Goal: Information Seeking & Learning: Learn about a topic

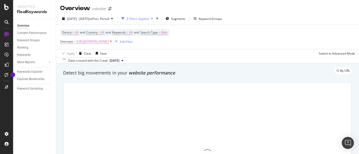
click at [113, 41] on icon at bounding box center [110, 41] width 4 height 5
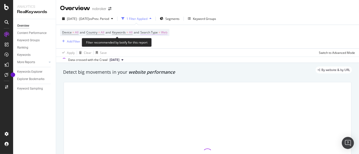
click at [167, 32] on span "Web" at bounding box center [164, 32] width 6 height 7
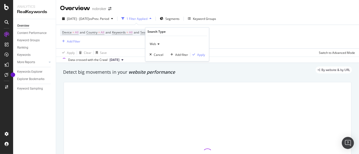
click at [158, 43] on icon at bounding box center [158, 44] width 4 height 3
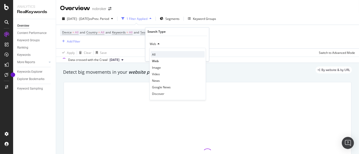
click at [158, 55] on div "All" at bounding box center [178, 54] width 54 height 7
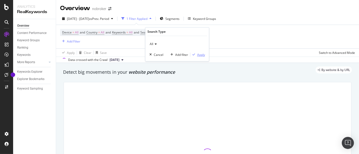
click at [202, 55] on div "Apply" at bounding box center [201, 55] width 8 height 4
click at [73, 39] on div "Add Filter" at bounding box center [73, 41] width 13 height 4
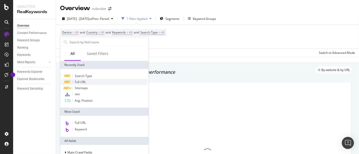
click at [87, 83] on div "Full URL" at bounding box center [104, 82] width 86 height 6
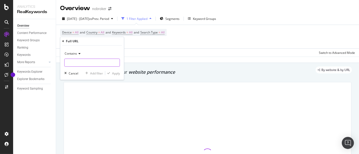
click at [79, 63] on input "text" at bounding box center [92, 63] width 55 height 8
type input "/home-loan/"
click at [114, 73] on div "Apply" at bounding box center [116, 73] width 8 height 4
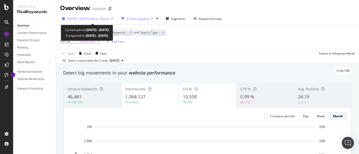
click at [89, 20] on span "[DATE] - [DATE]" at bounding box center [78, 19] width 22 height 4
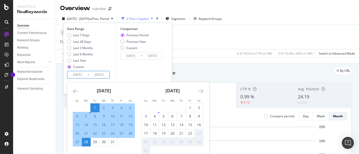
click at [75, 75] on input "[DATE]" at bounding box center [77, 74] width 20 height 7
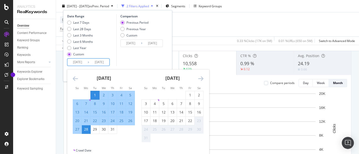
scroll to position [34, 0]
click at [111, 130] on div "31" at bounding box center [112, 129] width 9 height 5
type input "[DATE]"
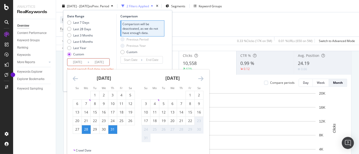
scroll to position [65, 0]
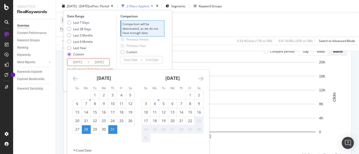
click at [75, 63] on input "[DATE]" at bounding box center [77, 62] width 20 height 7
click at [97, 93] on div "1" at bounding box center [95, 95] width 9 height 5
type input "[DATE]"
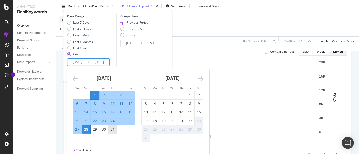
click at [114, 130] on div "31" at bounding box center [112, 129] width 9 height 5
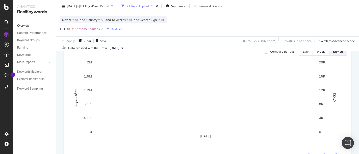
click at [114, 130] on rect "A chart." at bounding box center [205, 97] width 220 height 70
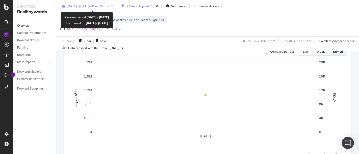
click at [94, 9] on div "[DATE] - [DATE] vs Prev. Period" at bounding box center [87, 6] width 55 height 8
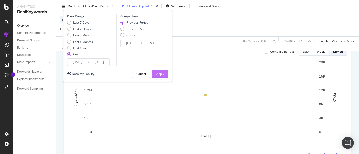
click at [163, 74] on div "Apply" at bounding box center [160, 74] width 8 height 4
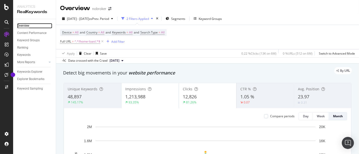
click at [26, 26] on div "Overview" at bounding box center [23, 25] width 12 height 5
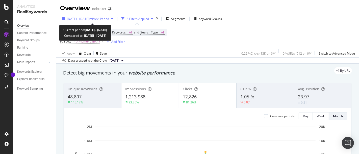
click at [89, 20] on span "[DATE] - [DATE]" at bounding box center [78, 19] width 22 height 4
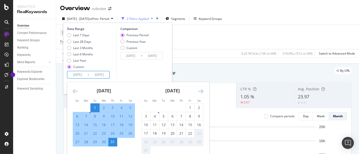
click at [82, 73] on input "[DATE]" at bounding box center [77, 74] width 20 height 7
click at [189, 109] on div "1" at bounding box center [190, 107] width 9 height 5
type input "[DATE]"
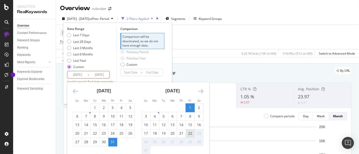
click at [191, 134] on div "22" at bounding box center [190, 133] width 9 height 5
type input "[DATE]"
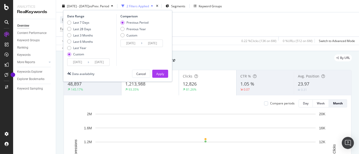
scroll to position [13, 0]
click at [159, 75] on div "Apply" at bounding box center [160, 74] width 8 height 4
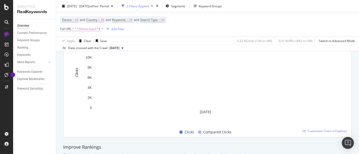
scroll to position [250, 0]
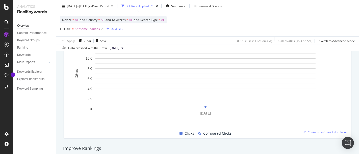
click at [298, 133] on div "Clicks Compared Clicks" at bounding box center [205, 134] width 279 height 10
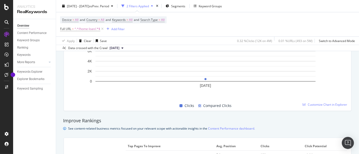
scroll to position [285, 0]
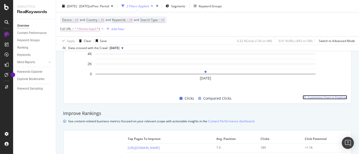
click at [326, 98] on span "Customize Chart in Explorer" at bounding box center [326, 97] width 39 height 4
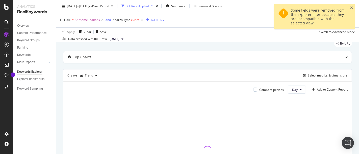
scroll to position [18, 0]
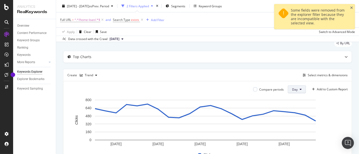
click at [294, 86] on button "Day" at bounding box center [297, 90] width 18 height 8
click at [296, 117] on span "Month" at bounding box center [292, 118] width 9 height 5
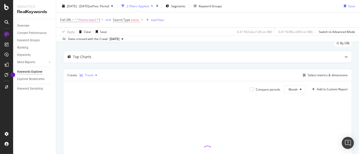
click at [93, 75] on div "button" at bounding box center [96, 75] width 6 height 3
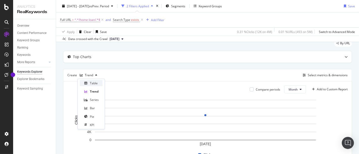
click at [96, 82] on div "Table" at bounding box center [94, 83] width 8 height 4
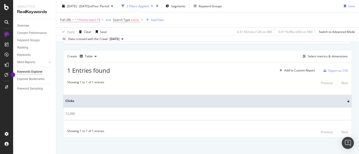
scroll to position [38, 0]
click at [308, 54] on div "Select metrics & dimensions" at bounding box center [327, 55] width 40 height 4
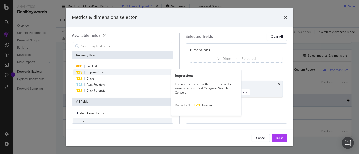
click at [118, 72] on div "Impressions" at bounding box center [122, 73] width 99 height 6
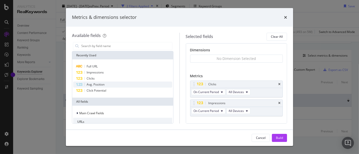
click at [103, 85] on span "Avg. Position" at bounding box center [96, 84] width 18 height 4
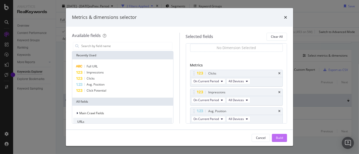
click at [276, 136] on div "Build" at bounding box center [279, 138] width 7 height 4
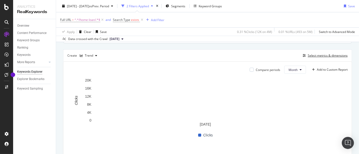
scroll to position [90, 0]
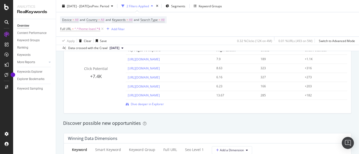
scroll to position [371, 0]
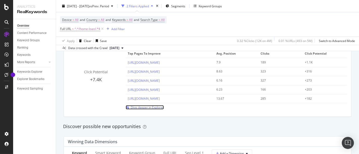
click at [145, 107] on span "Dive deeper in Explorer" at bounding box center [147, 107] width 33 height 4
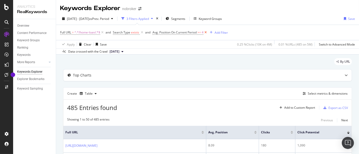
click at [207, 32] on icon at bounding box center [205, 32] width 4 height 5
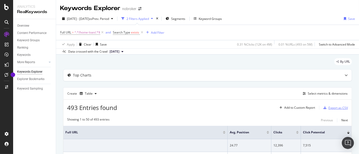
click at [328, 107] on div "Export as CSV" at bounding box center [337, 108] width 19 height 4
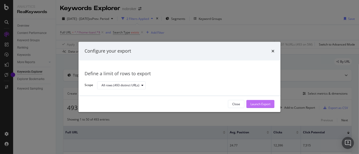
click at [260, 101] on div "Launch Export" at bounding box center [260, 105] width 20 height 8
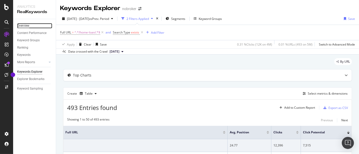
click at [23, 25] on div "Overview" at bounding box center [23, 25] width 12 height 5
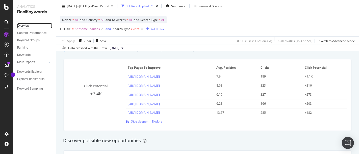
scroll to position [366, 0]
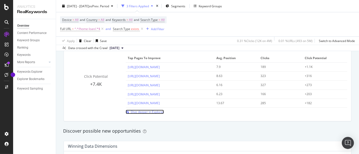
click at [137, 110] on span "Dive deeper in Explorer" at bounding box center [147, 112] width 33 height 4
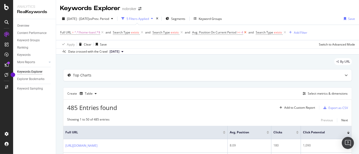
click at [246, 32] on icon at bounding box center [245, 32] width 4 height 5
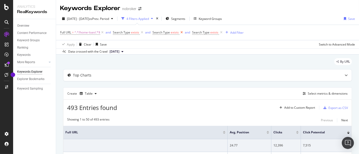
click at [182, 33] on icon at bounding box center [181, 32] width 4 height 5
click at [180, 32] on icon at bounding box center [181, 32] width 4 height 5
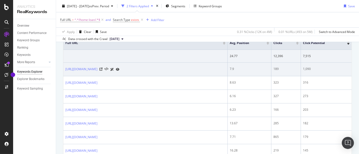
scroll to position [10, 0]
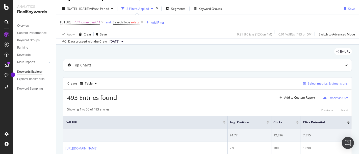
click at [325, 84] on div "Select metrics & dimensions" at bounding box center [327, 83] width 40 height 4
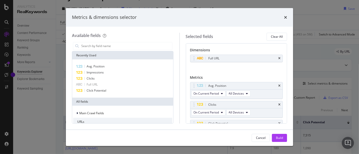
scroll to position [29, 0]
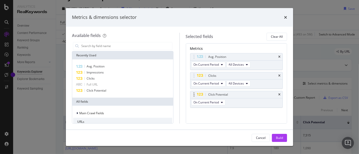
click at [273, 93] on div "Click Potential" at bounding box center [236, 94] width 92 height 7
click at [131, 72] on div "Impressions" at bounding box center [122, 73] width 99 height 6
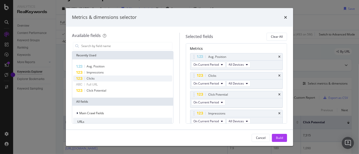
scroll to position [31, 0]
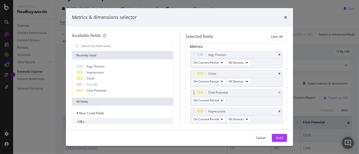
click at [278, 92] on icon "times" at bounding box center [279, 92] width 2 height 3
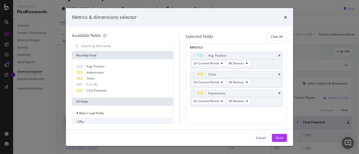
scroll to position [29, 0]
click at [278, 137] on div "Build" at bounding box center [279, 138] width 7 height 4
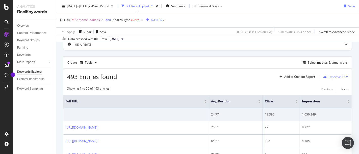
scroll to position [32, 0]
click at [332, 73] on div "Export as CSV" at bounding box center [334, 77] width 26 height 8
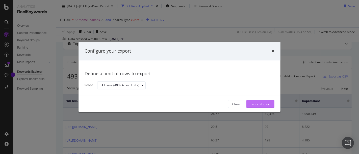
click at [262, 104] on div "Launch Export" at bounding box center [260, 104] width 20 height 4
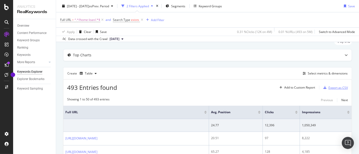
scroll to position [0, 0]
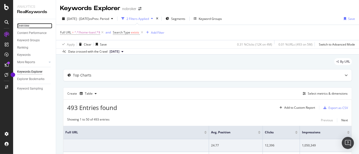
click at [21, 25] on div "Overview" at bounding box center [23, 25] width 12 height 5
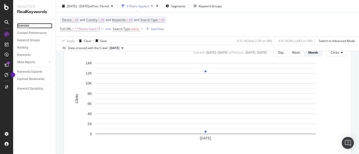
scroll to position [225, 0]
